Goal: Information Seeking & Learning: Learn about a topic

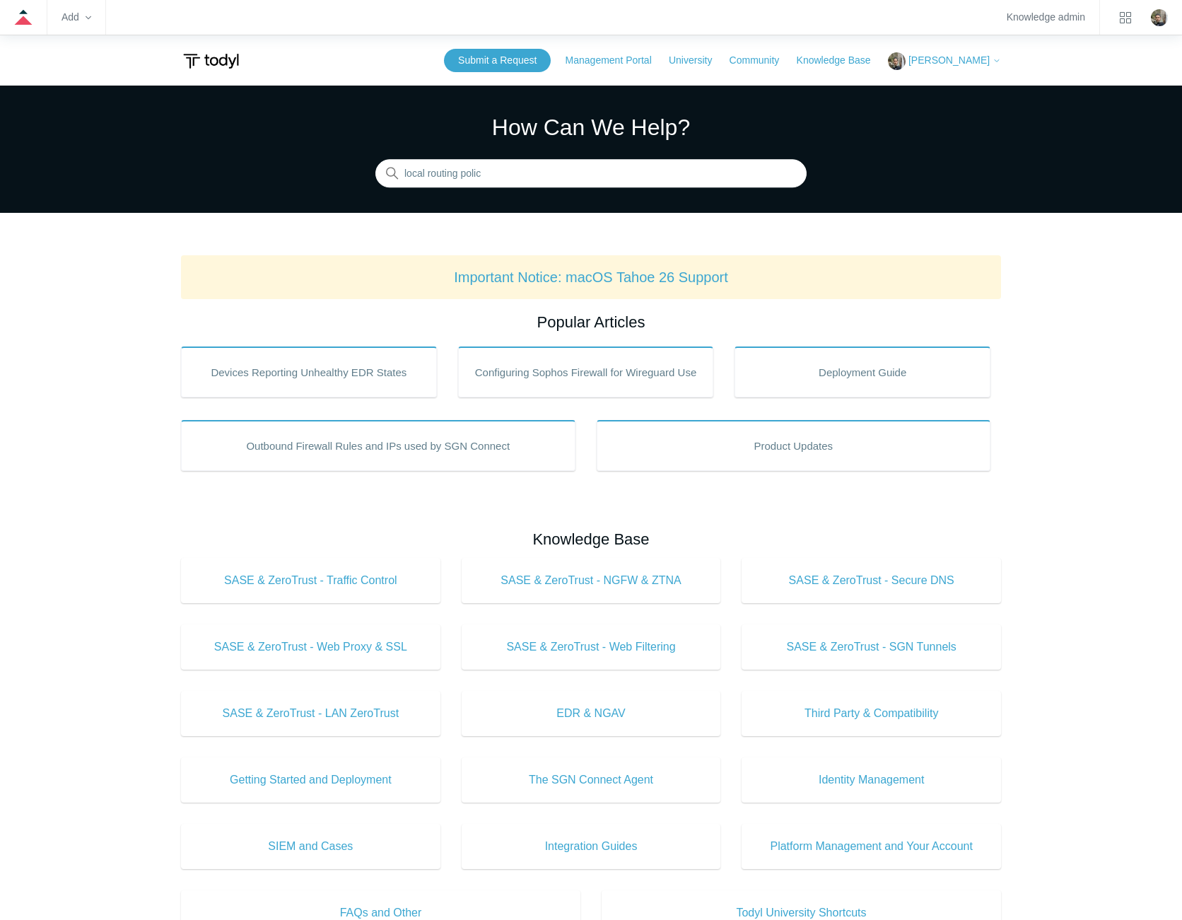
type input "local routing policy"
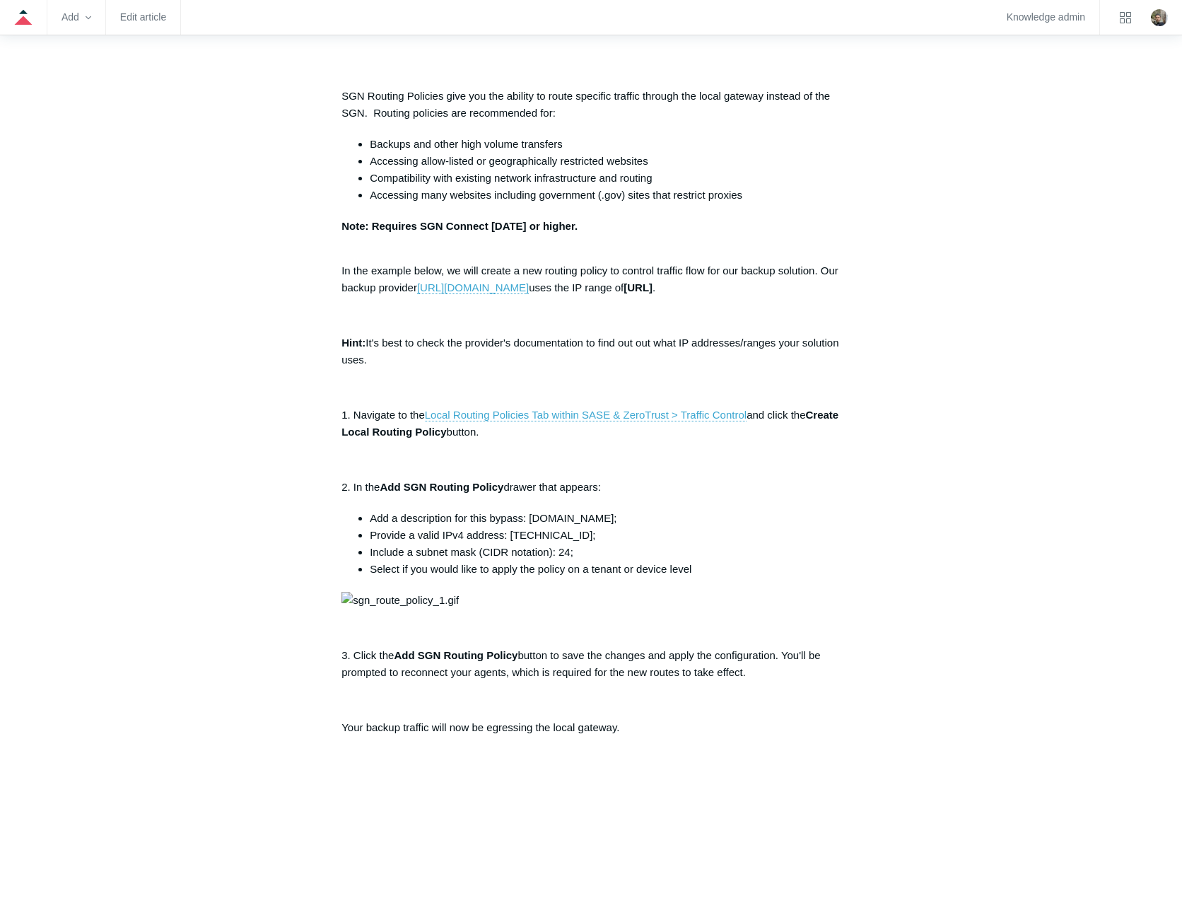
scroll to position [212, 0]
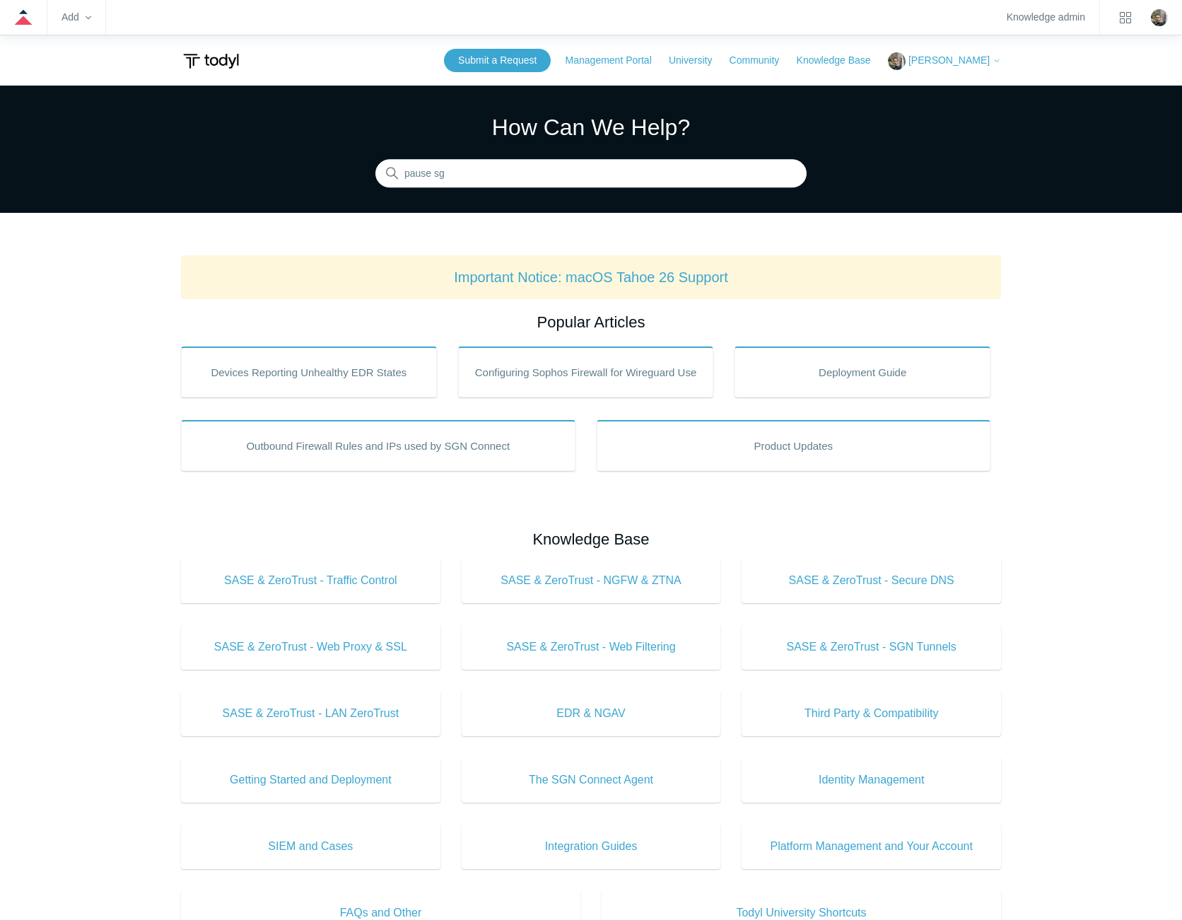
type input "pause sgn"
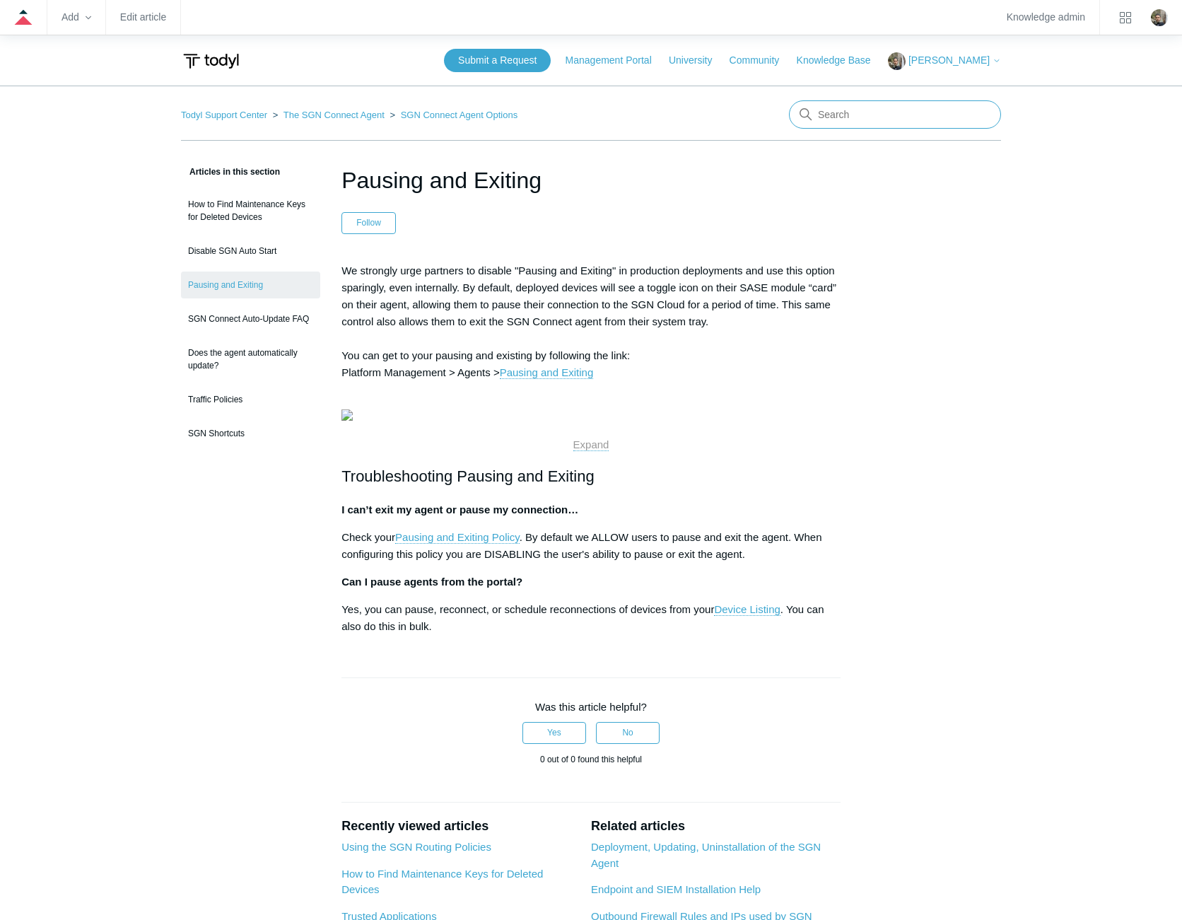
click at [887, 120] on input "Search" at bounding box center [895, 114] width 212 height 28
type input "ios"
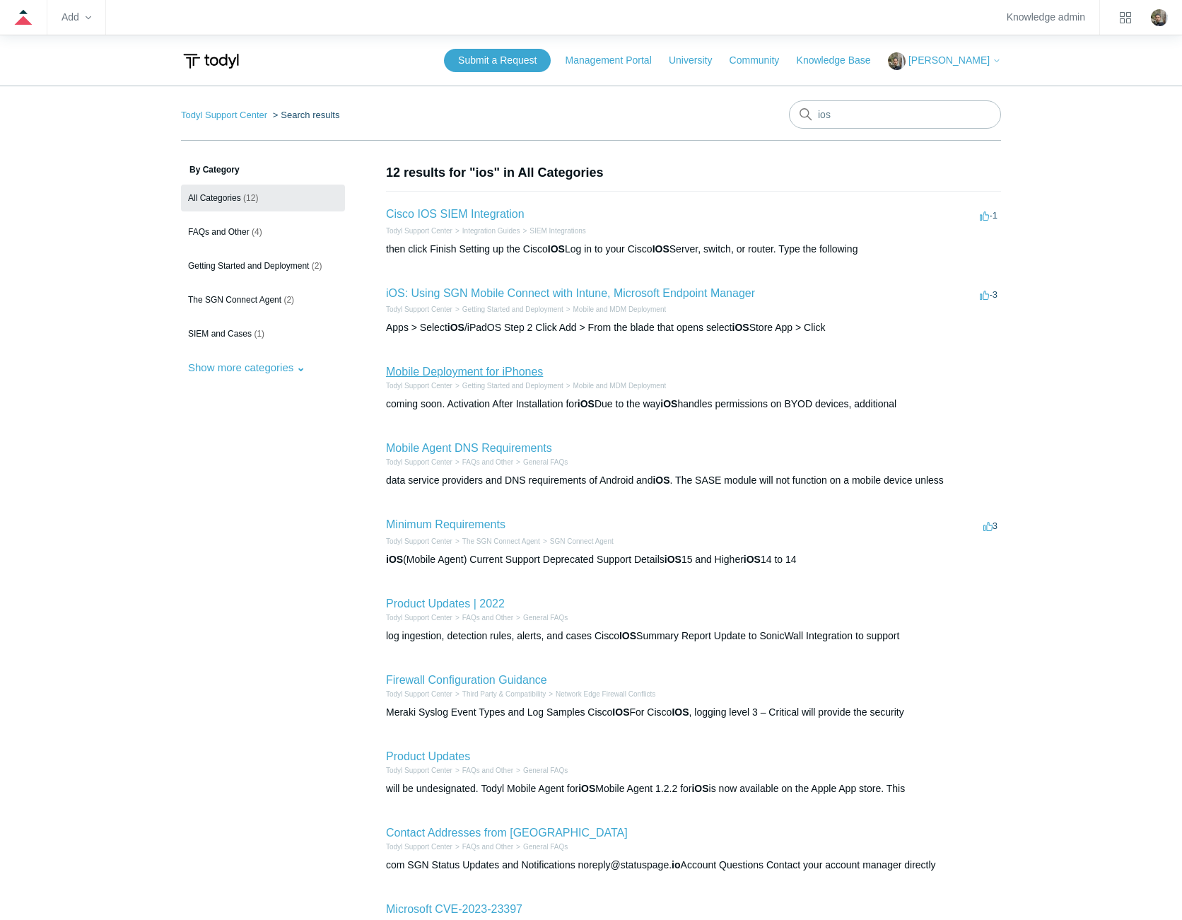
click at [457, 370] on link "Mobile Deployment for iPhones" at bounding box center [464, 372] width 157 height 12
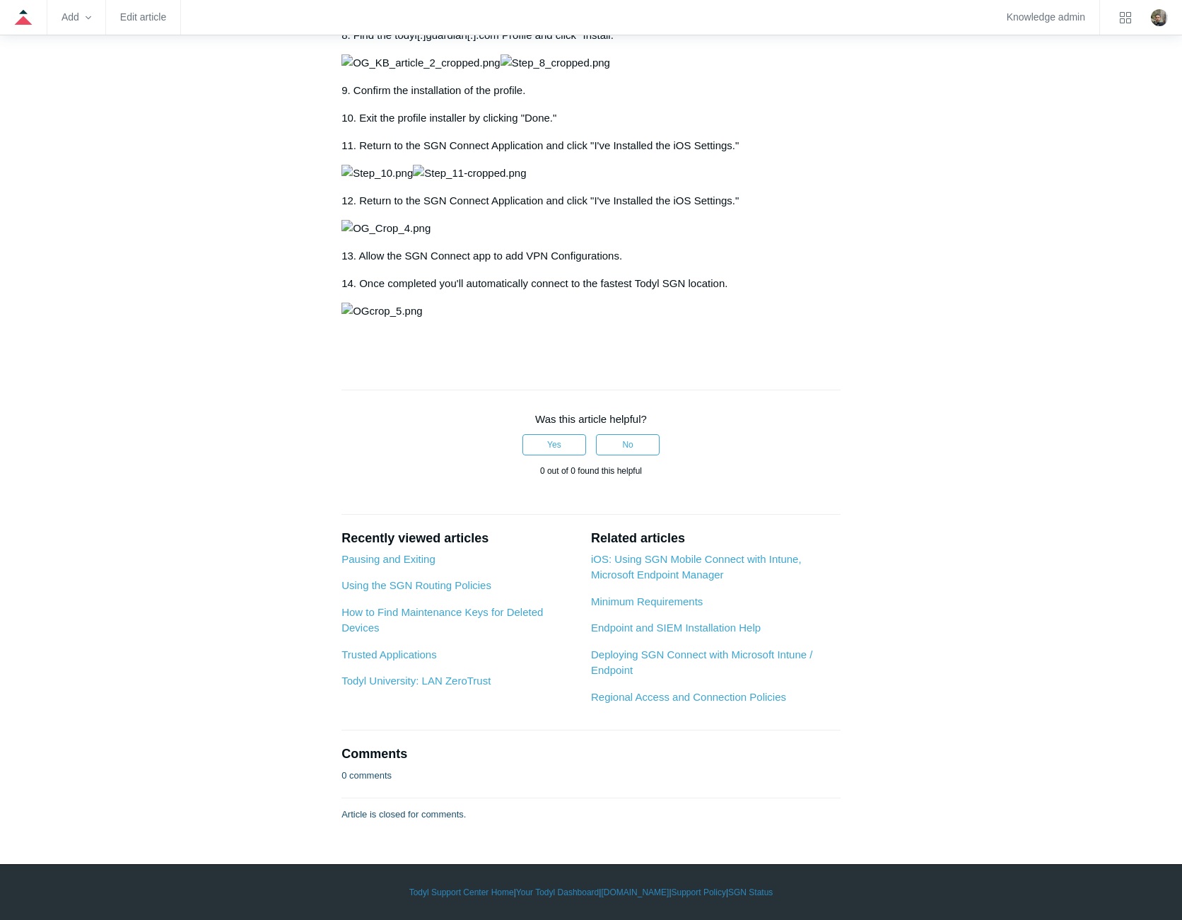
scroll to position [2475, 0]
